Goal: Task Accomplishment & Management: Manage account settings

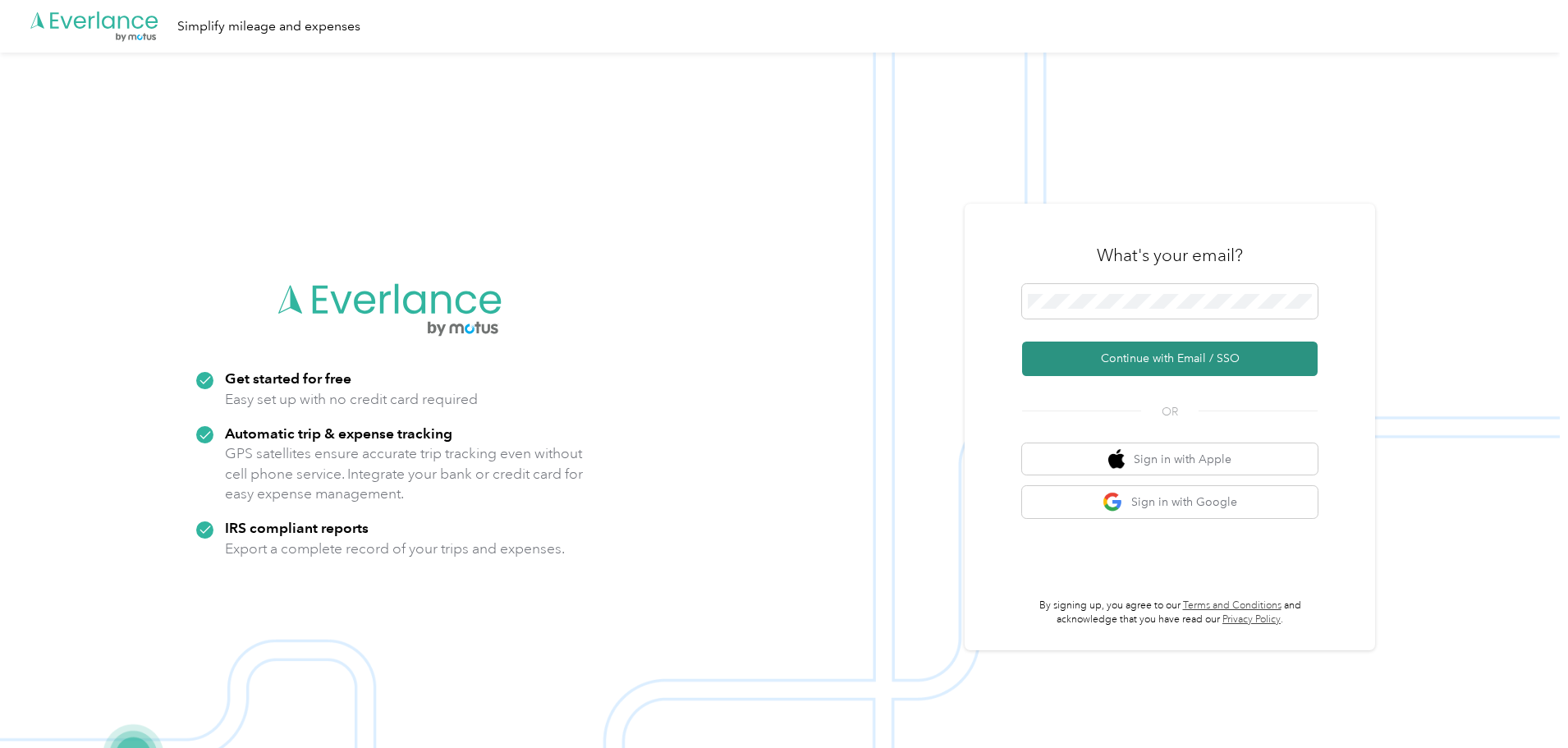
click at [1169, 352] on button "Continue with Email / SSO" at bounding box center [1170, 358] width 296 height 34
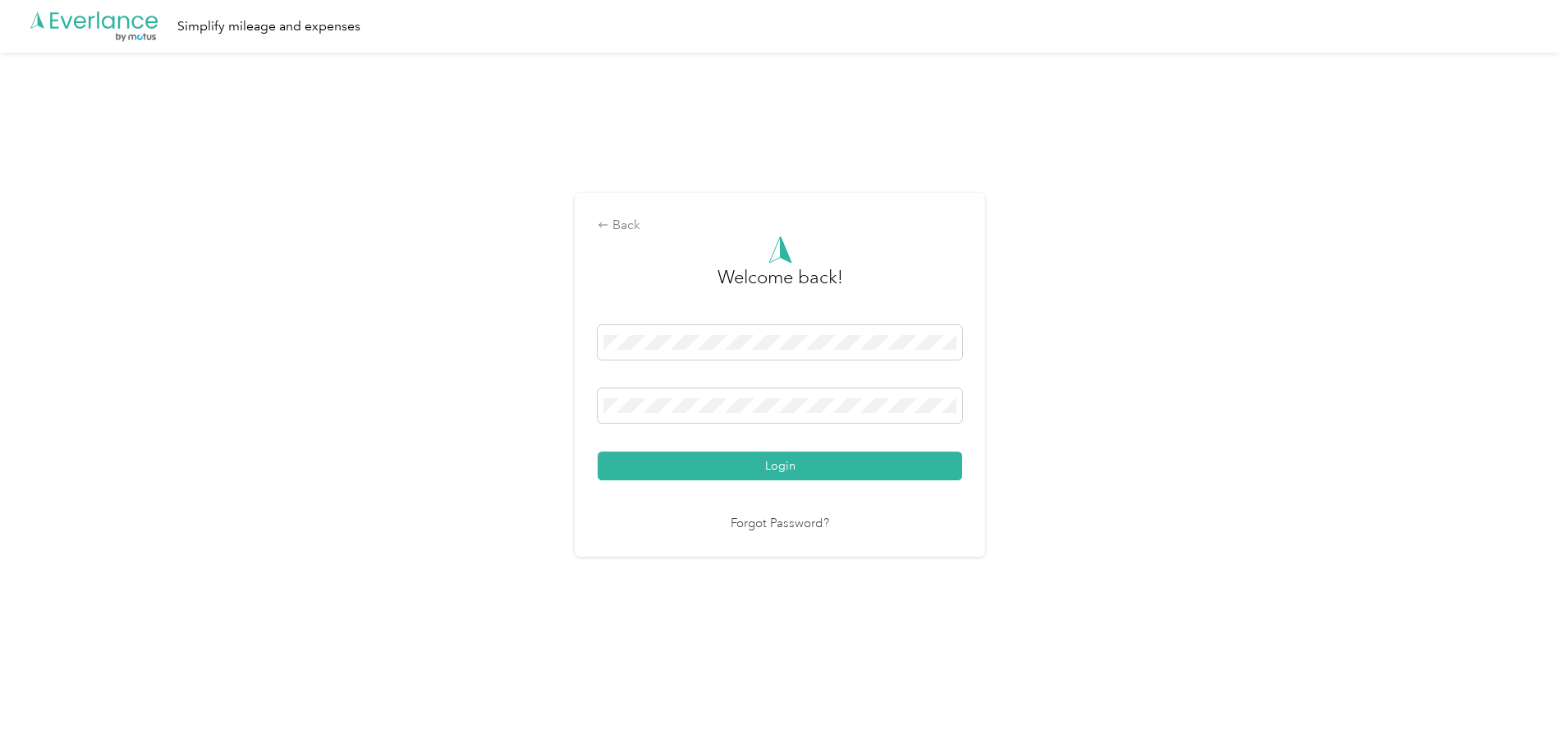
drag, startPoint x: 787, startPoint y: 465, endPoint x: 789, endPoint y: 456, distance: 9.2
click at [788, 459] on button "Login" at bounding box center [779, 465] width 364 height 28
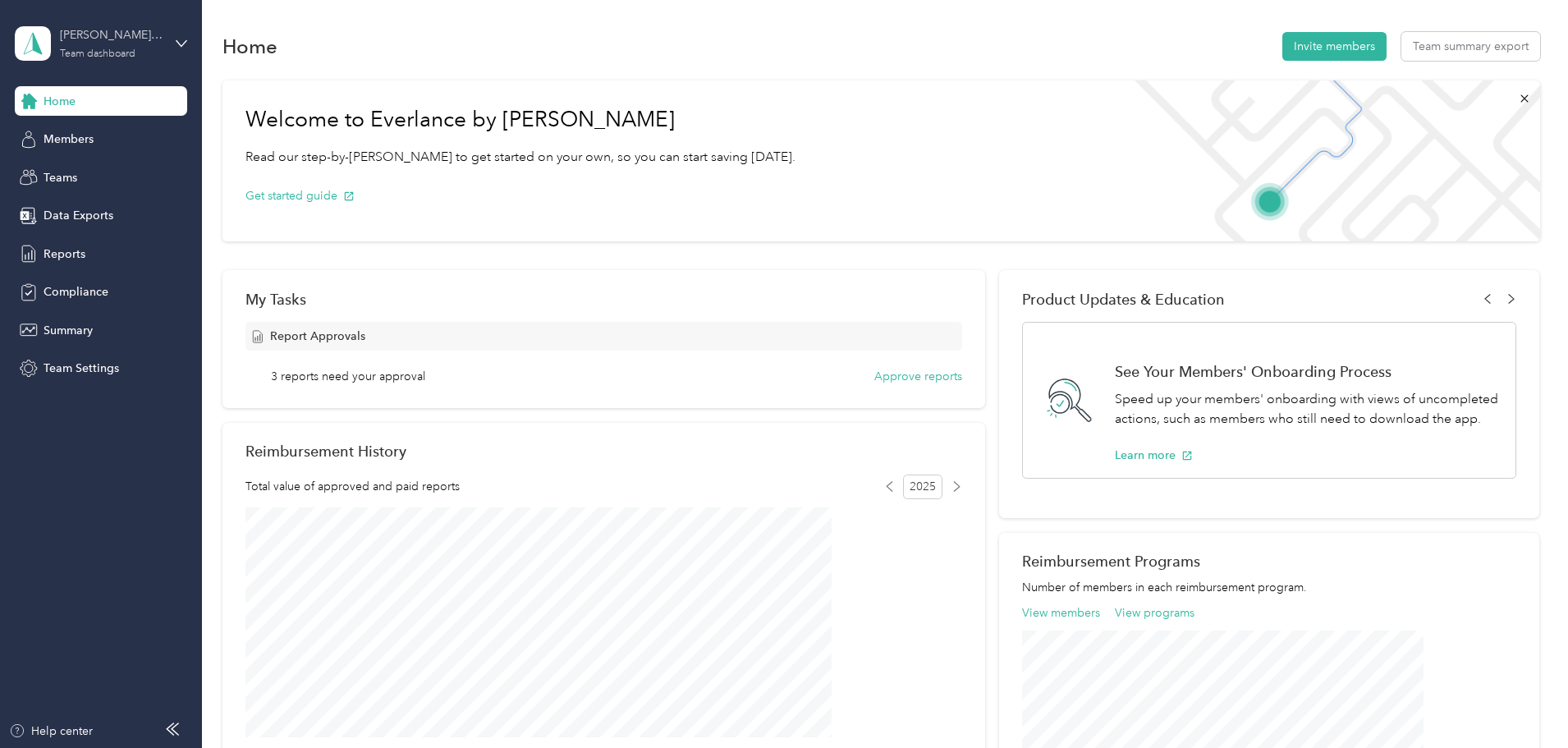
click at [114, 49] on div "Team dashboard" at bounding box center [98, 54] width 76 height 9
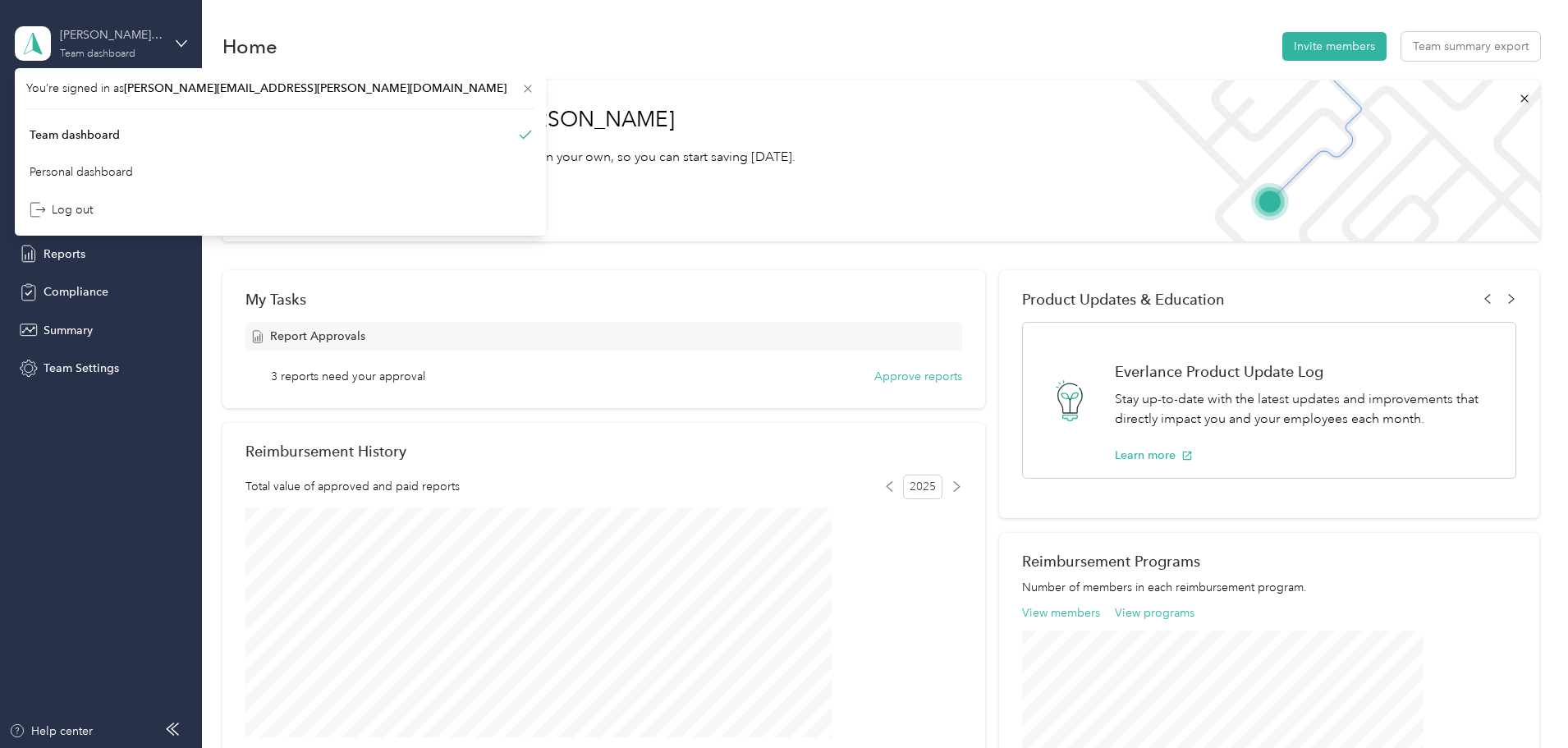
click at [114, 46] on div "[PERSON_NAME] team Team dashboard" at bounding box center [111, 43] width 102 height 33
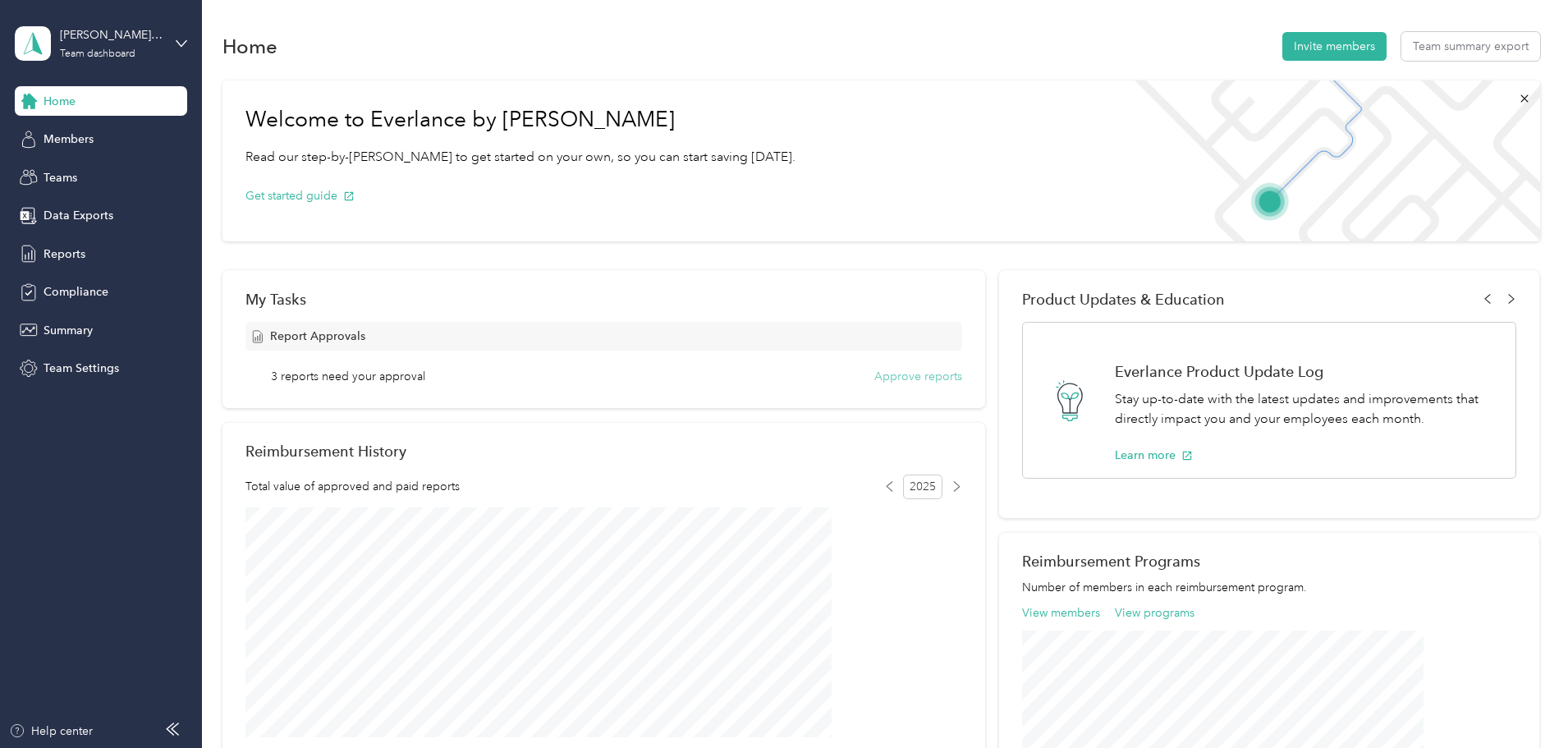
click at [879, 377] on button "Approve reports" at bounding box center [918, 376] width 88 height 17
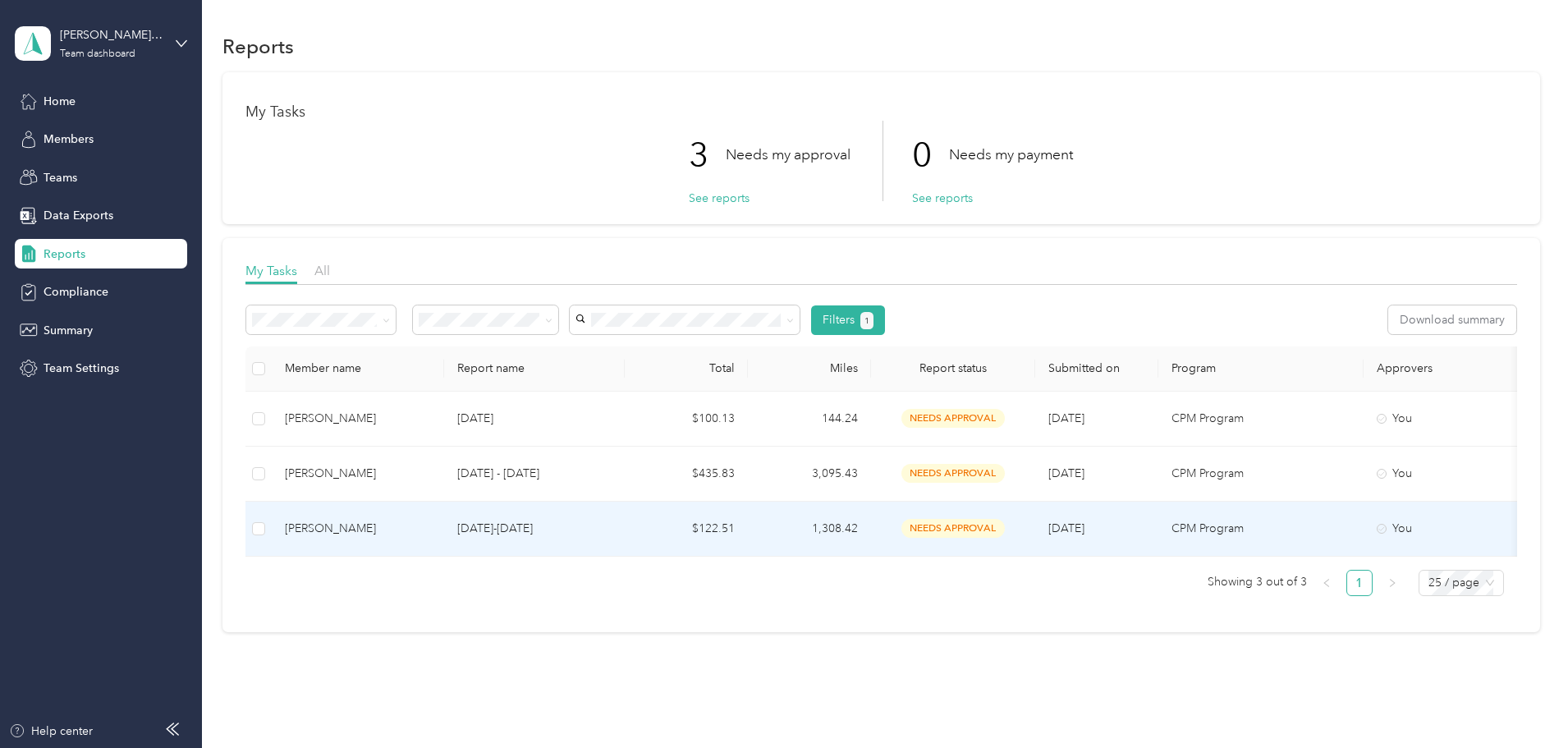
click at [431, 520] on div "[PERSON_NAME]" at bounding box center [357, 528] width 146 height 18
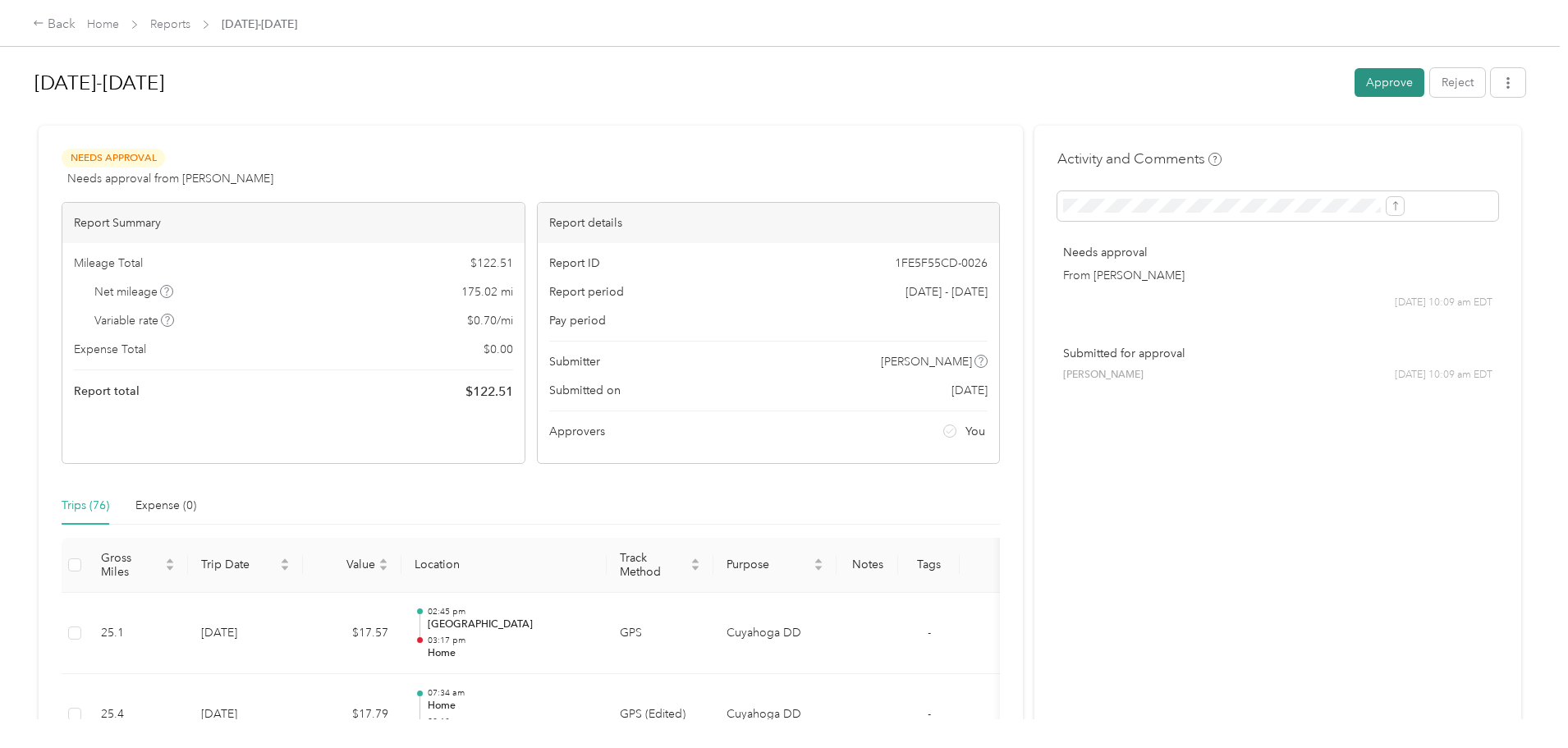
click at [1355, 96] on button "Approve" at bounding box center [1390, 82] width 70 height 28
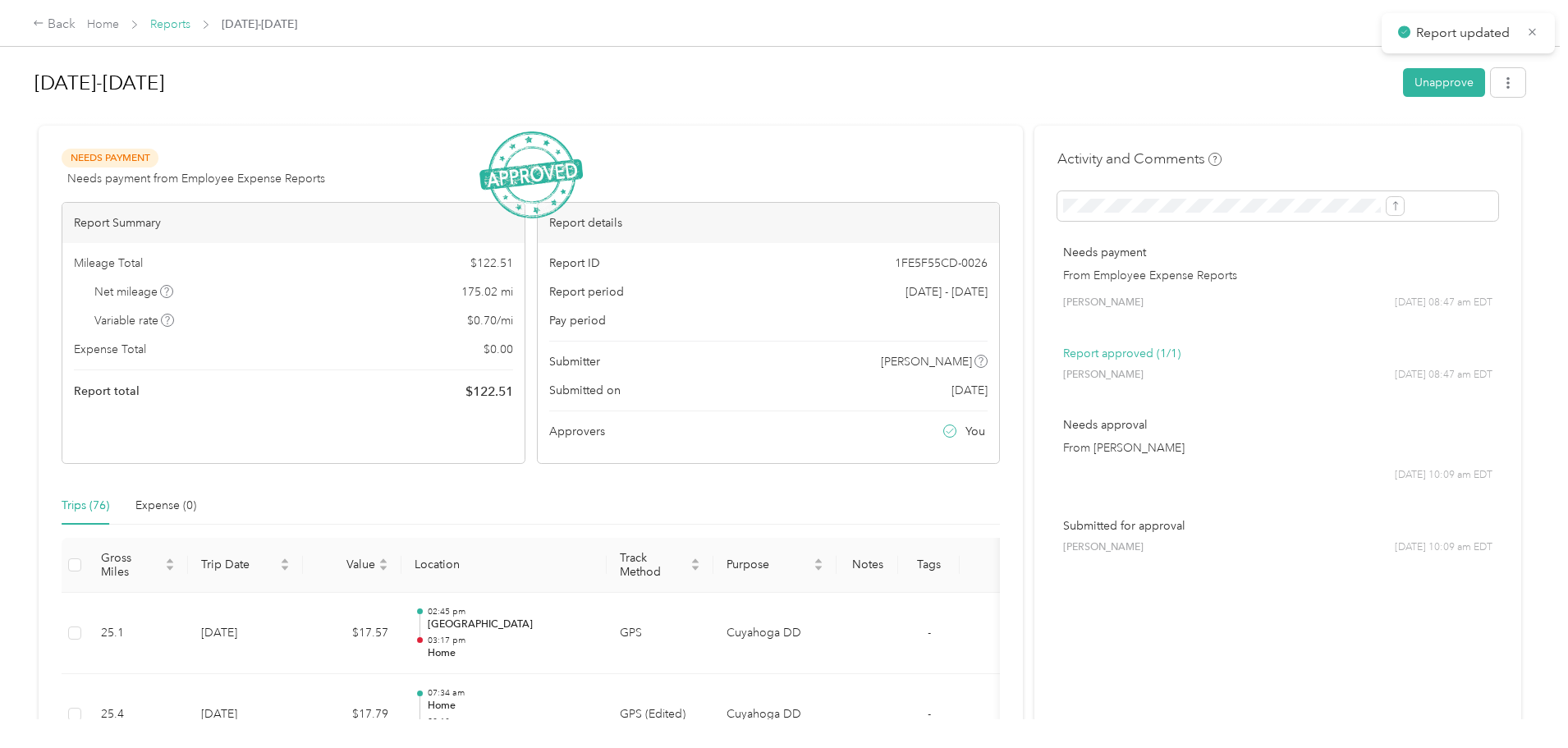
click at [191, 17] on link "Reports" at bounding box center [170, 24] width 40 height 14
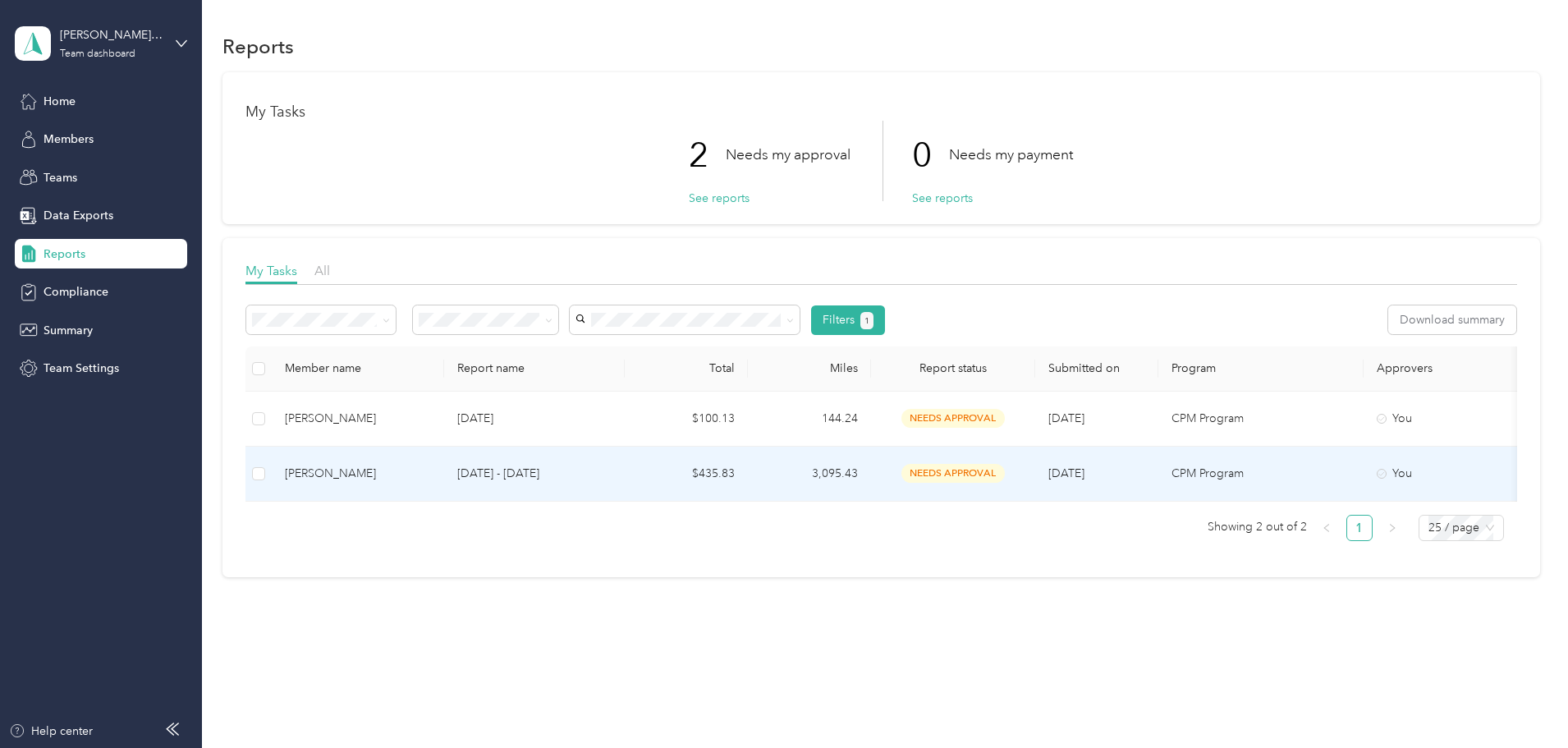
click at [426, 474] on div "[PERSON_NAME]" at bounding box center [357, 473] width 146 height 18
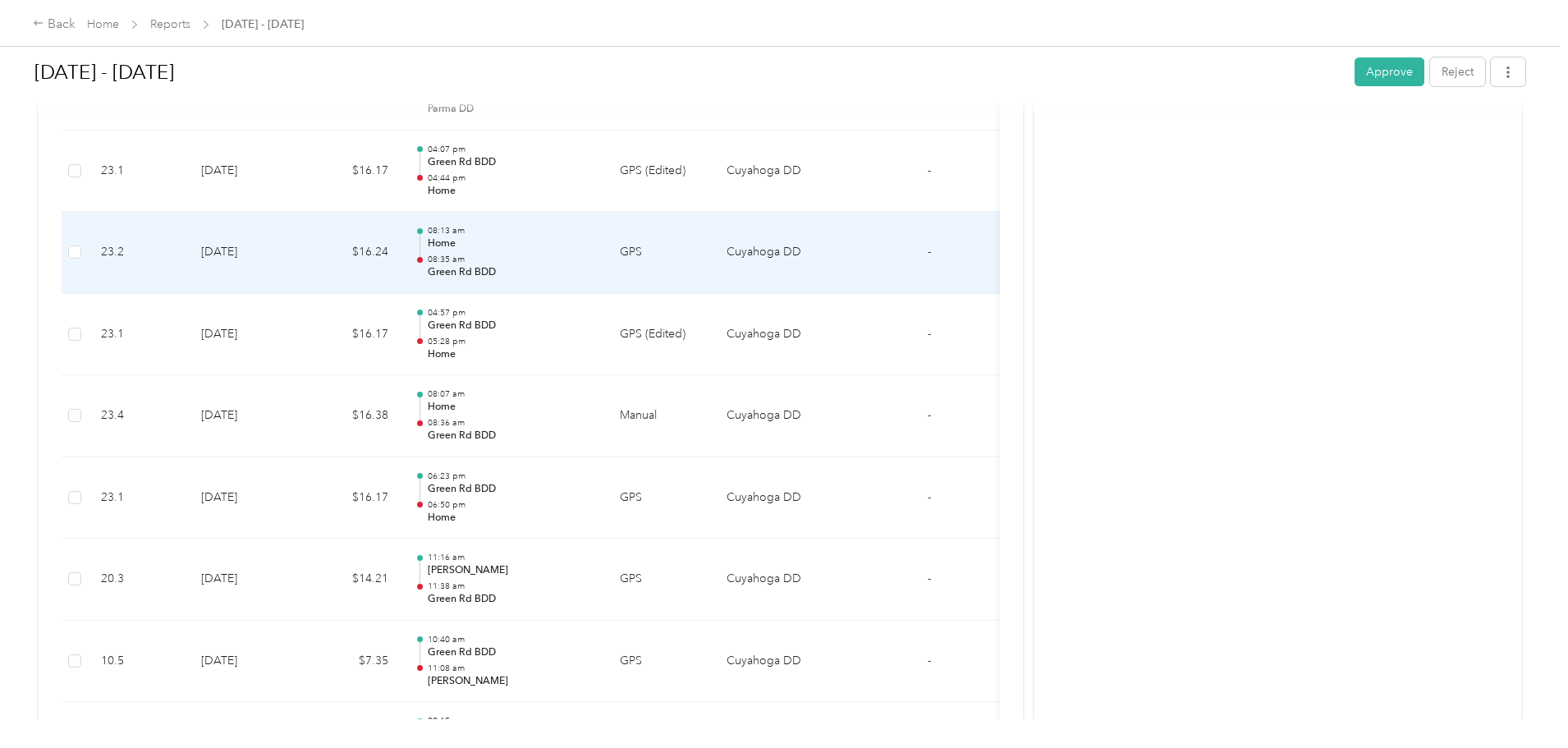
scroll to position [7076, 0]
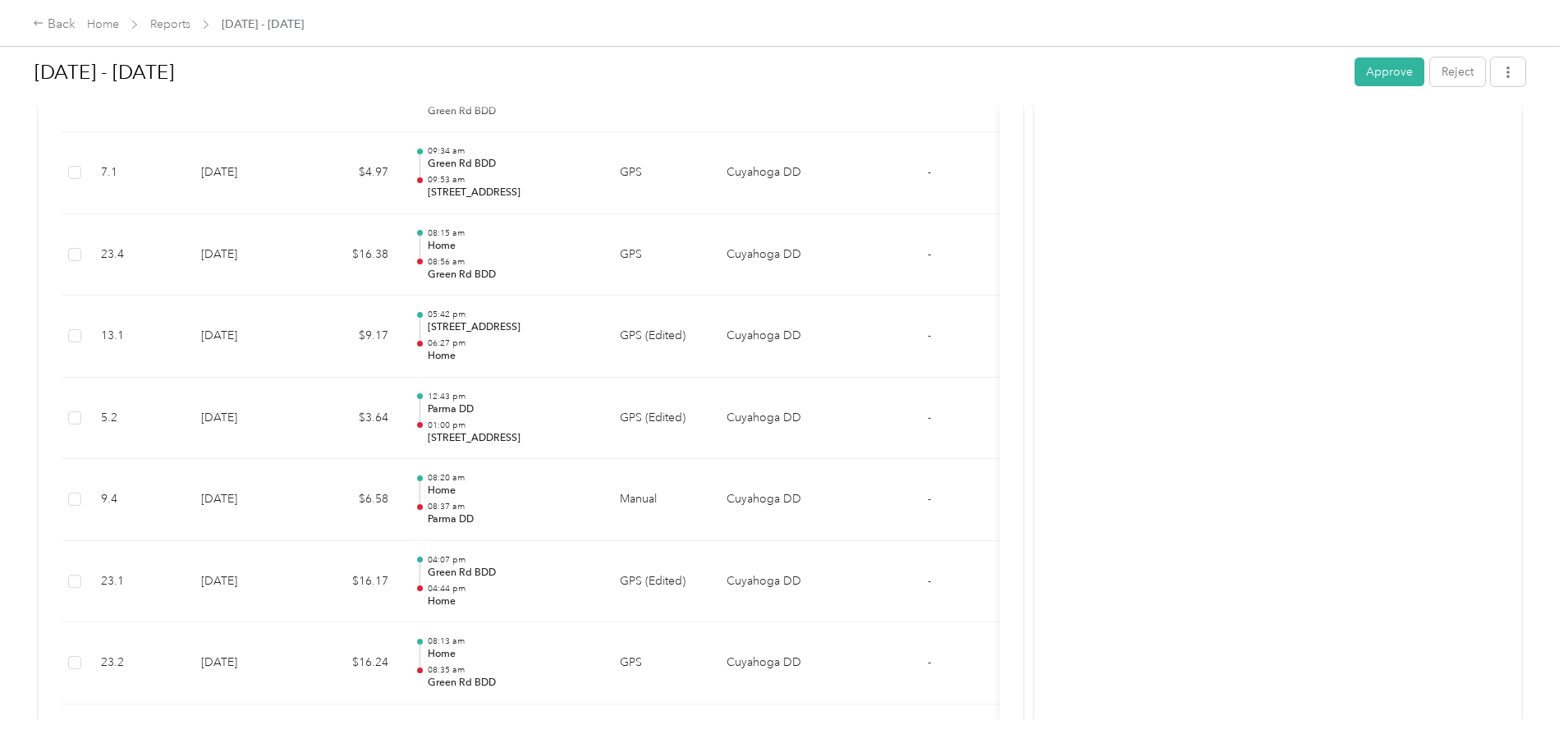
drag, startPoint x: 1262, startPoint y: 80, endPoint x: 1251, endPoint y: 83, distance: 11.4
click at [1355, 80] on button "Approve" at bounding box center [1390, 72] width 70 height 28
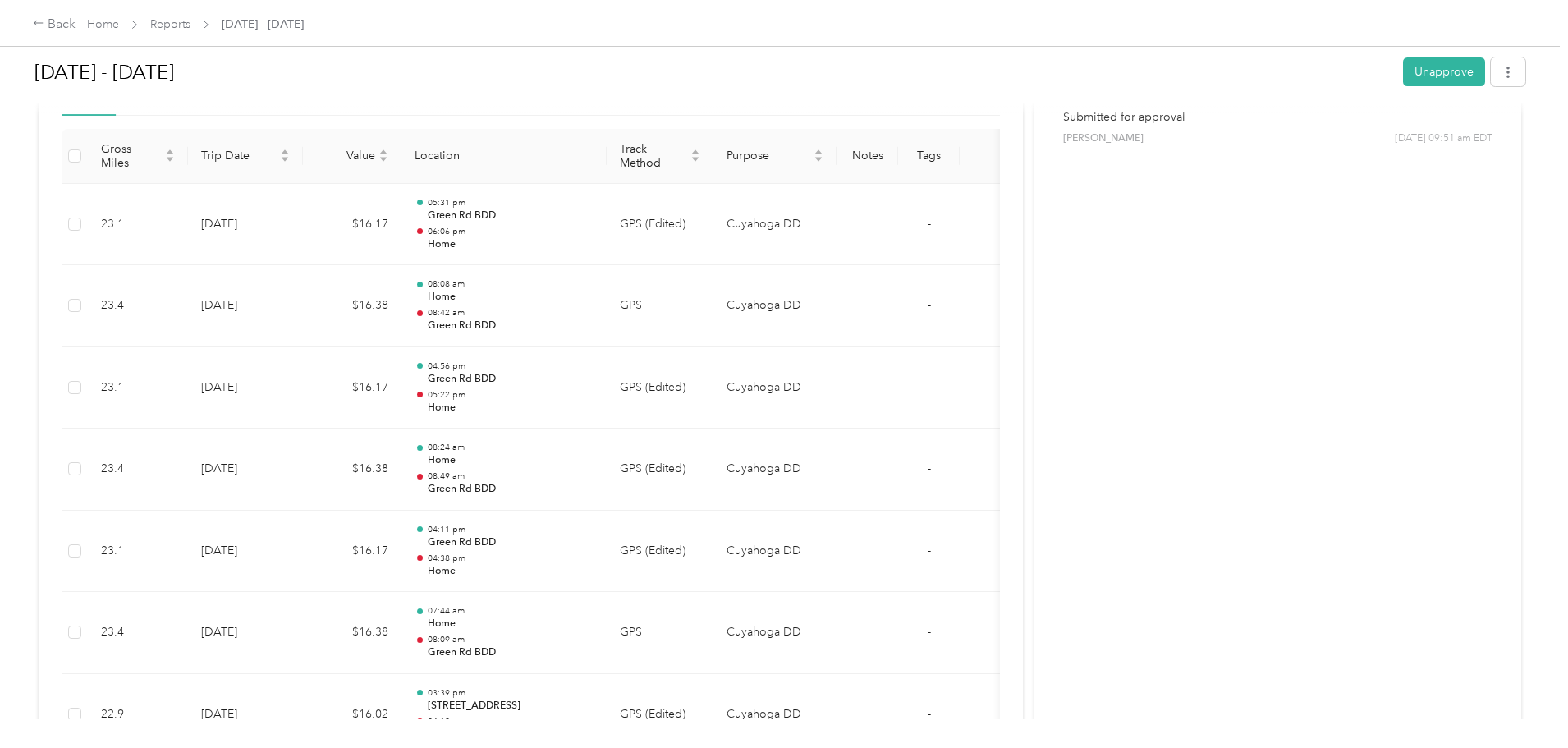
scroll to position [0, 0]
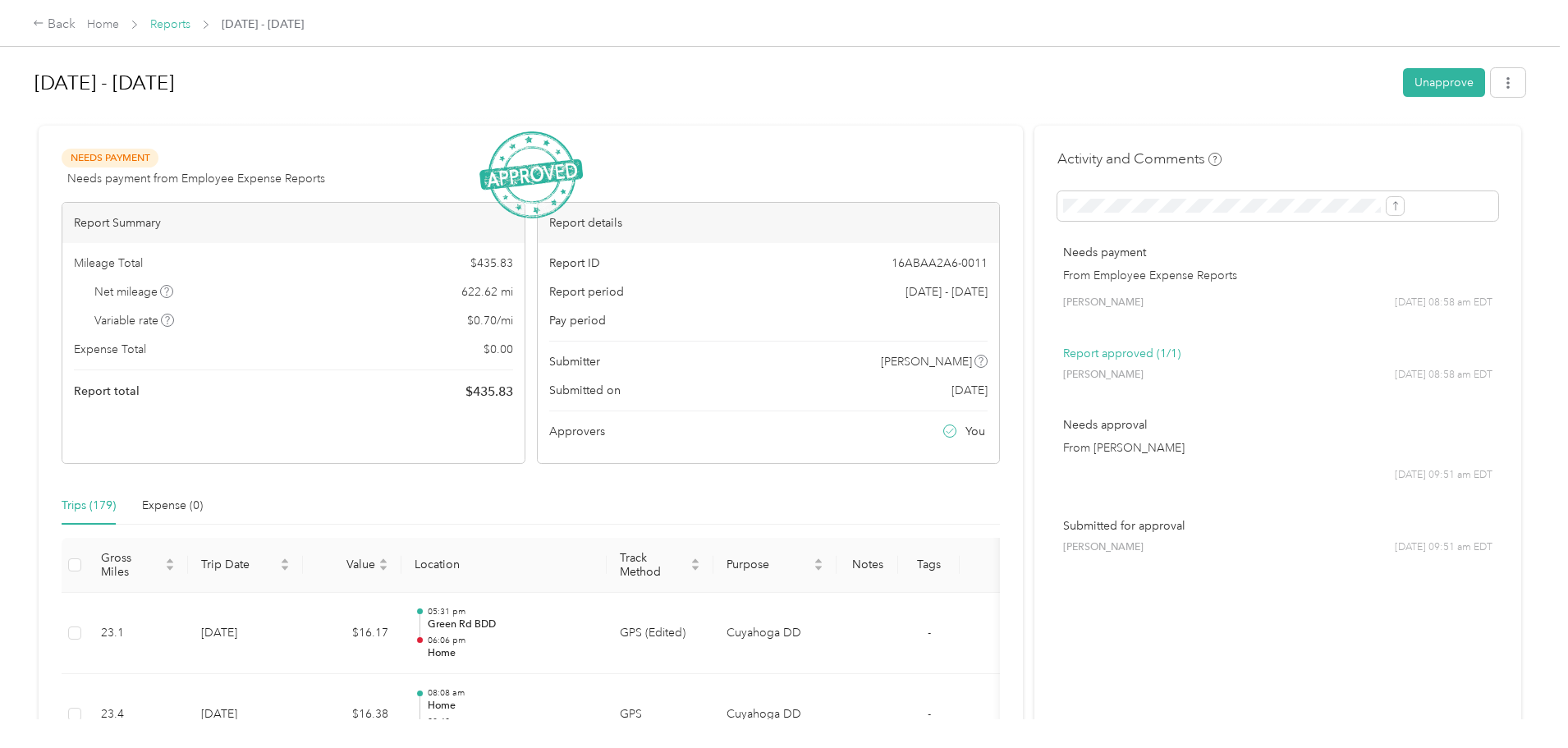
click at [191, 24] on link "Reports" at bounding box center [170, 24] width 40 height 14
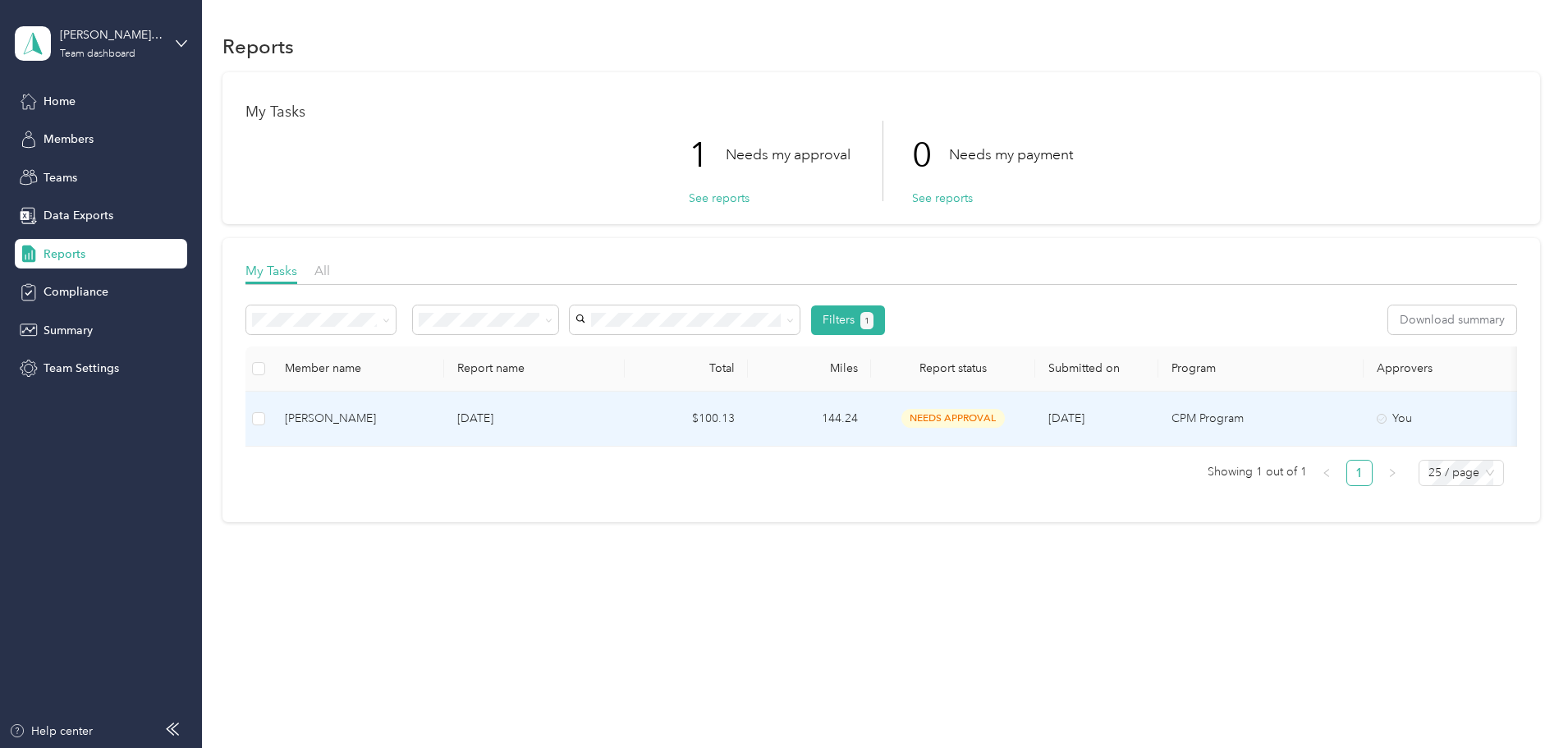
click at [609, 413] on p "[DATE]" at bounding box center [534, 418] width 155 height 18
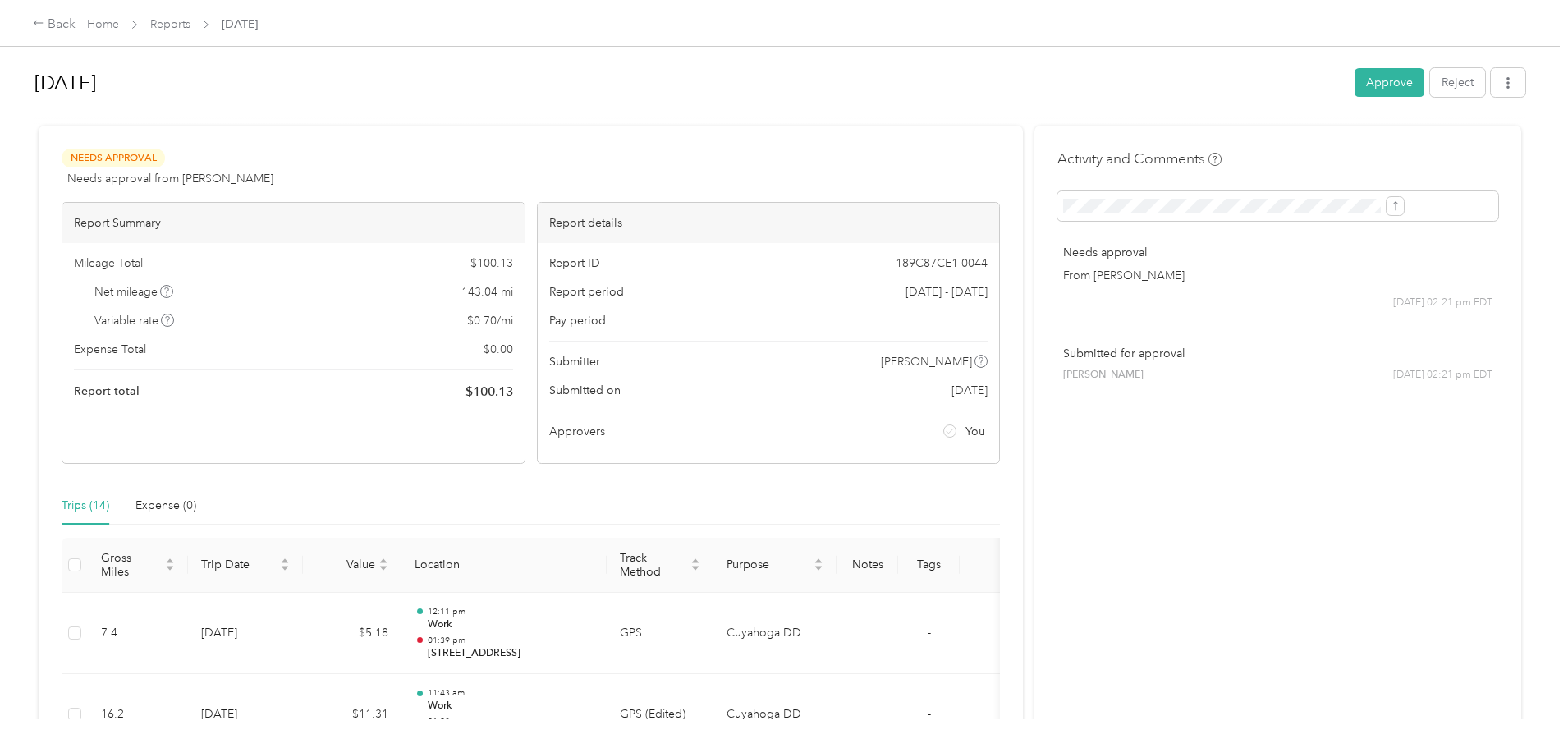
click at [1355, 82] on button "Approve" at bounding box center [1390, 82] width 70 height 28
